Goal: Information Seeking & Learning: Learn about a topic

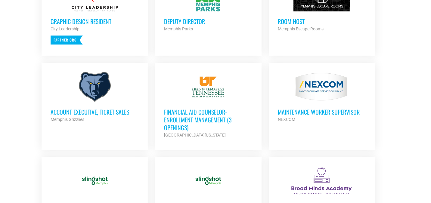
scroll to position [304, 0]
click at [86, 93] on div at bounding box center [95, 87] width 88 height 30
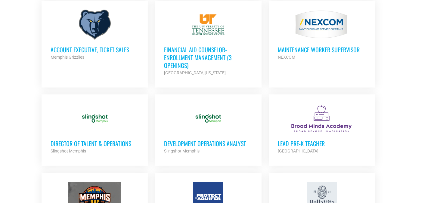
scroll to position [368, 0]
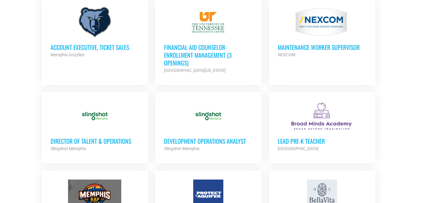
click at [184, 133] on div "Development Operations Analyst Slingshot Memphis Partner Org" at bounding box center [208, 141] width 88 height 21
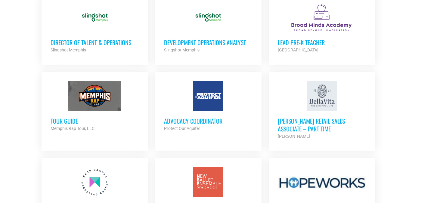
scroll to position [475, 0]
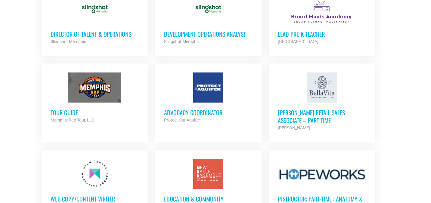
click at [200, 109] on h3 "Advocacy Coordinator" at bounding box center [208, 113] width 88 height 8
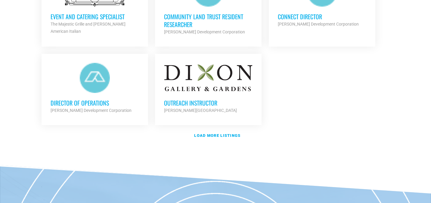
scroll to position [744, 0]
click at [203, 137] on link "Load more listings" at bounding box center [215, 135] width 355 height 14
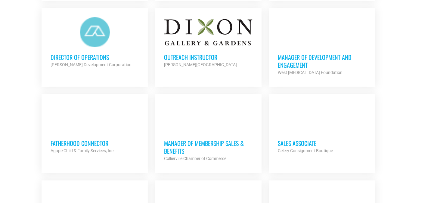
scroll to position [796, 0]
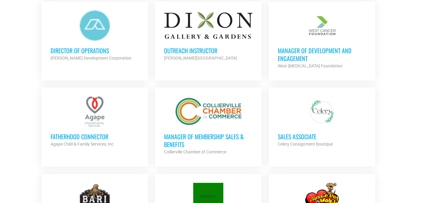
click at [74, 129] on div "Fatherhood Connector Agape Child & Family Services, Inc Partner Org" at bounding box center [95, 137] width 88 height 21
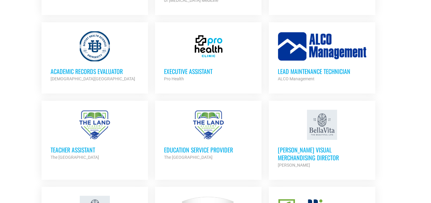
scroll to position [1135, 0]
click at [203, 54] on div at bounding box center [208, 46] width 88 height 30
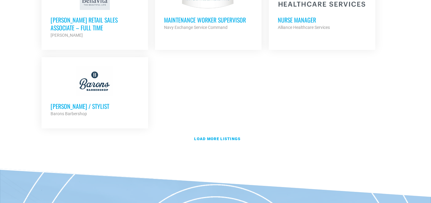
scroll to position [1353, 0]
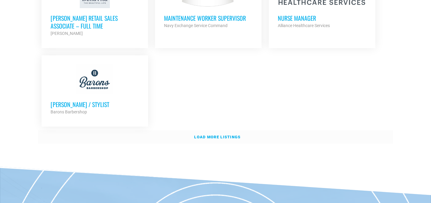
click at [215, 135] on strong "Load more listings" at bounding box center [217, 137] width 46 height 5
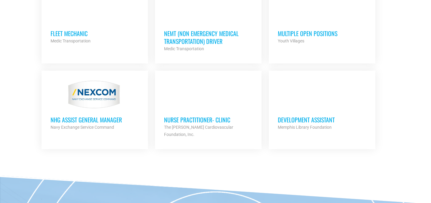
scroll to position [1511, 0]
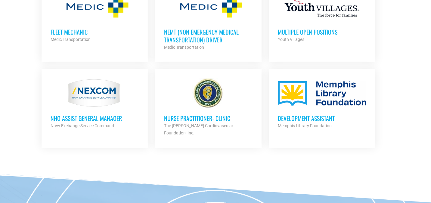
click at [289, 123] on strong "Memphis Library Foundation" at bounding box center [305, 125] width 54 height 5
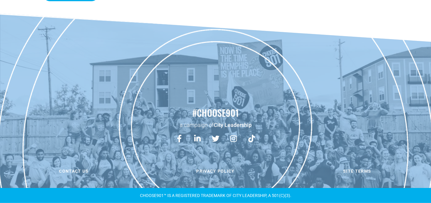
scroll to position [880, 0]
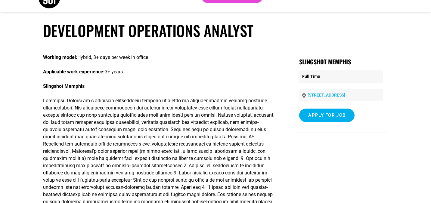
scroll to position [9, 0]
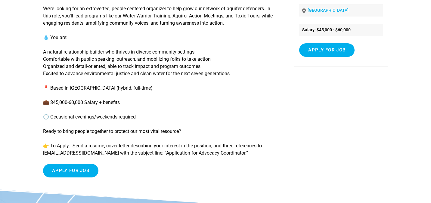
scroll to position [103, 0]
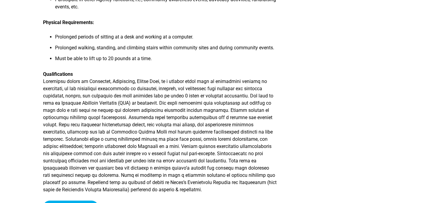
scroll to position [699, 0]
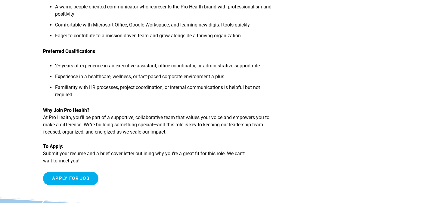
scroll to position [357, 0]
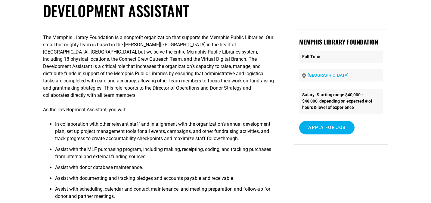
scroll to position [36, 0]
